Goal: Task Accomplishment & Management: Use online tool/utility

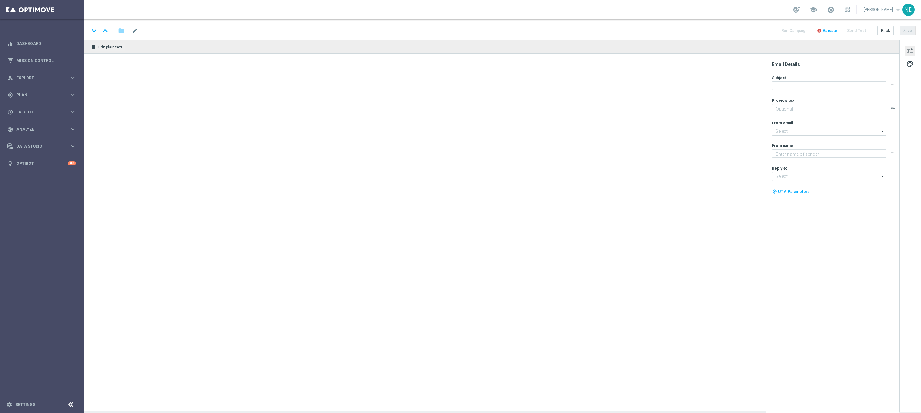
type textarea "Jogue GRÁTIS todas as semanas para ter a chance de ganhar PRÊMIOS INCRÍVEIS!"
type textarea "Lottoland"
type input "[EMAIL_ADDRESS][DOMAIN_NAME]"
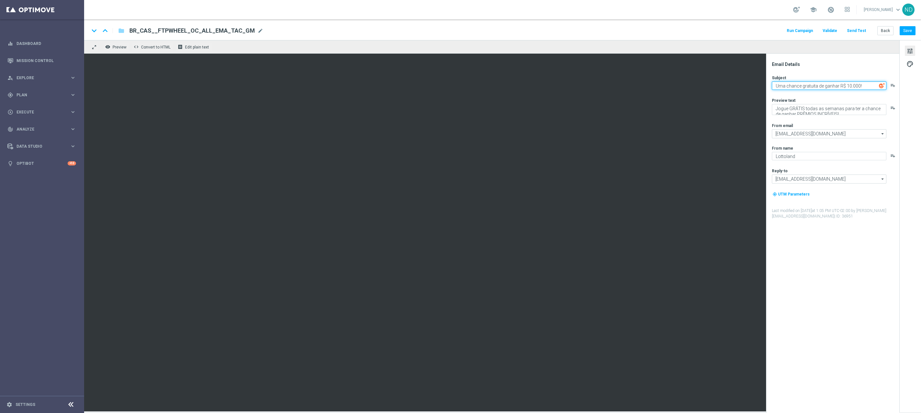
click at [834, 86] on textarea "Uma chance gratuita de ganhar R$ 10.000!" at bounding box center [829, 86] width 115 height 8
click at [833, 84] on textarea "Uma chance gratuita de ganhar R$ 10.000!" at bounding box center [829, 86] width 115 height 8
